Goal: Obtain resource: Obtain resource

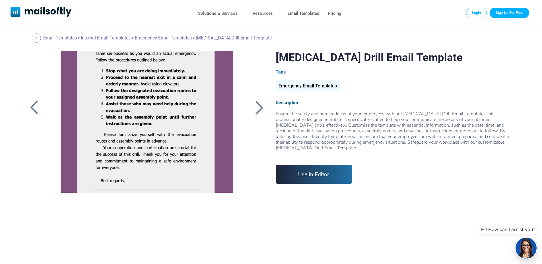
scroll to position [241, 0]
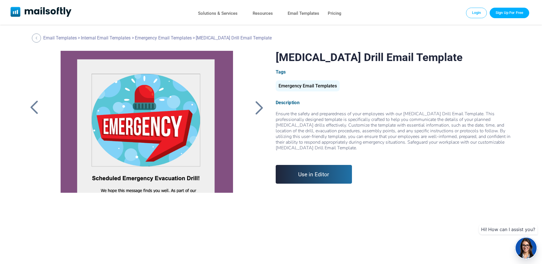
click at [258, 105] on div at bounding box center [259, 107] width 14 height 15
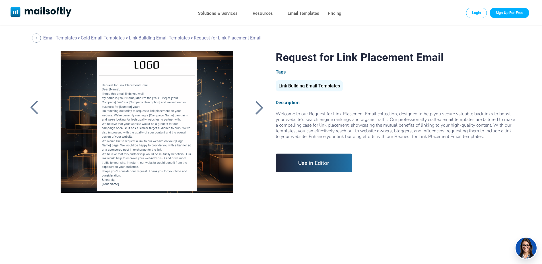
click at [258, 105] on div at bounding box center [259, 107] width 14 height 15
